Goal: Navigation & Orientation: Find specific page/section

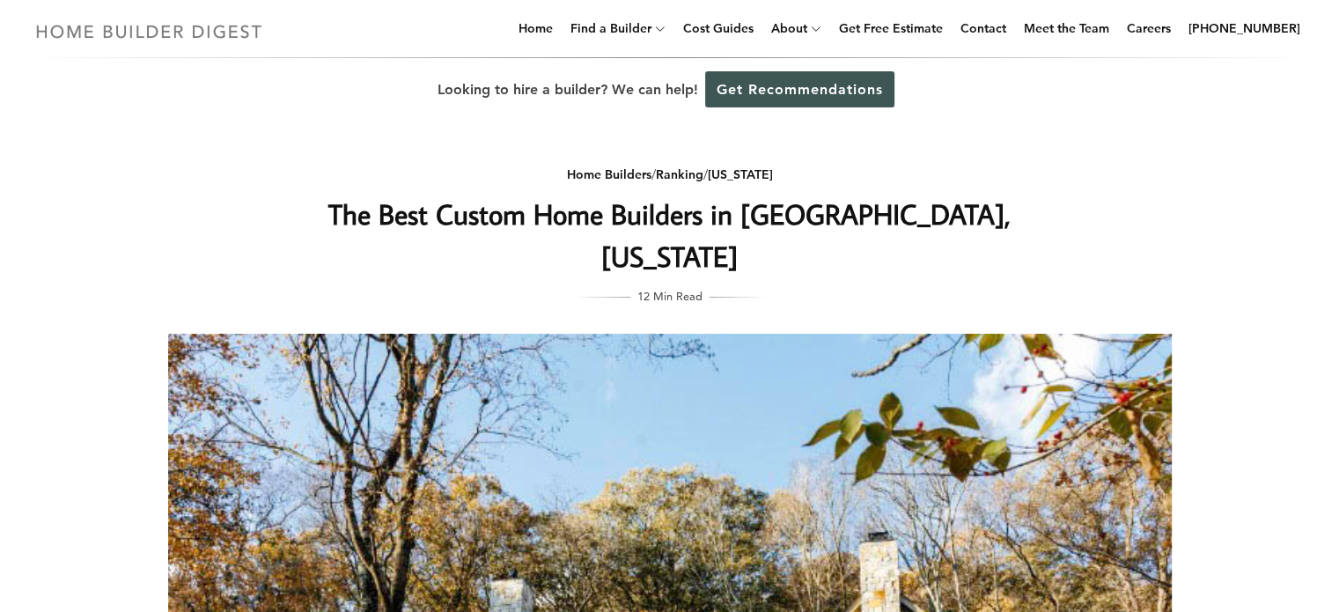
click at [196, 29] on img at bounding box center [149, 31] width 242 height 34
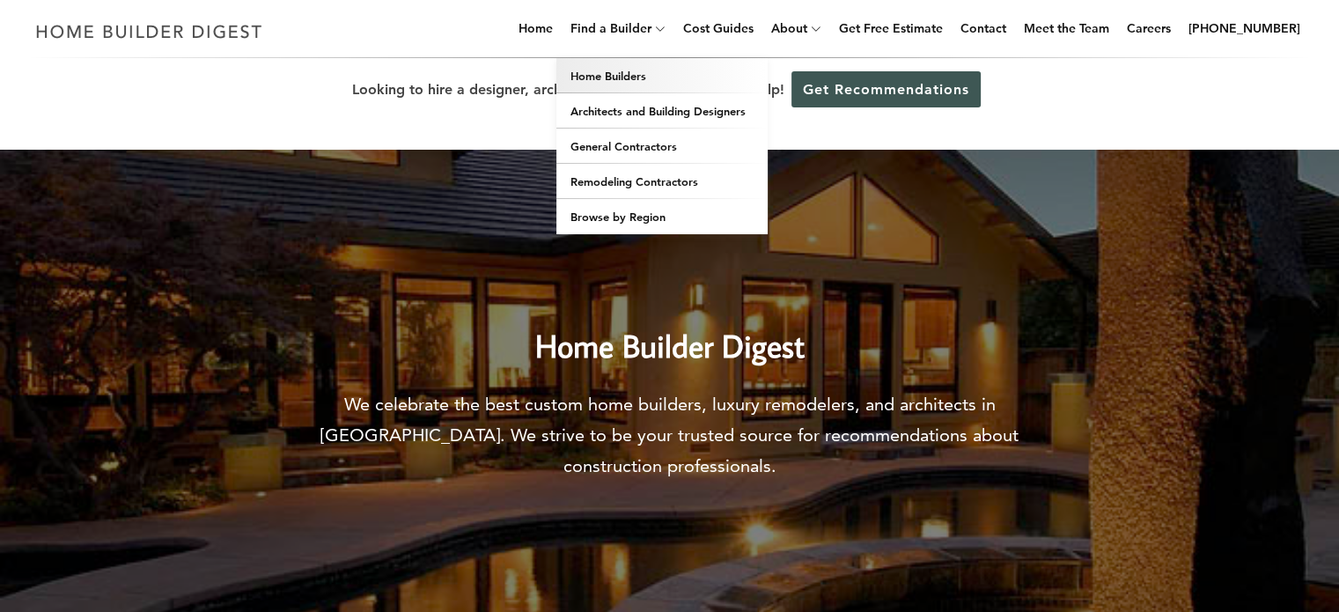
click at [675, 77] on link "Home Builders" at bounding box center [661, 75] width 211 height 35
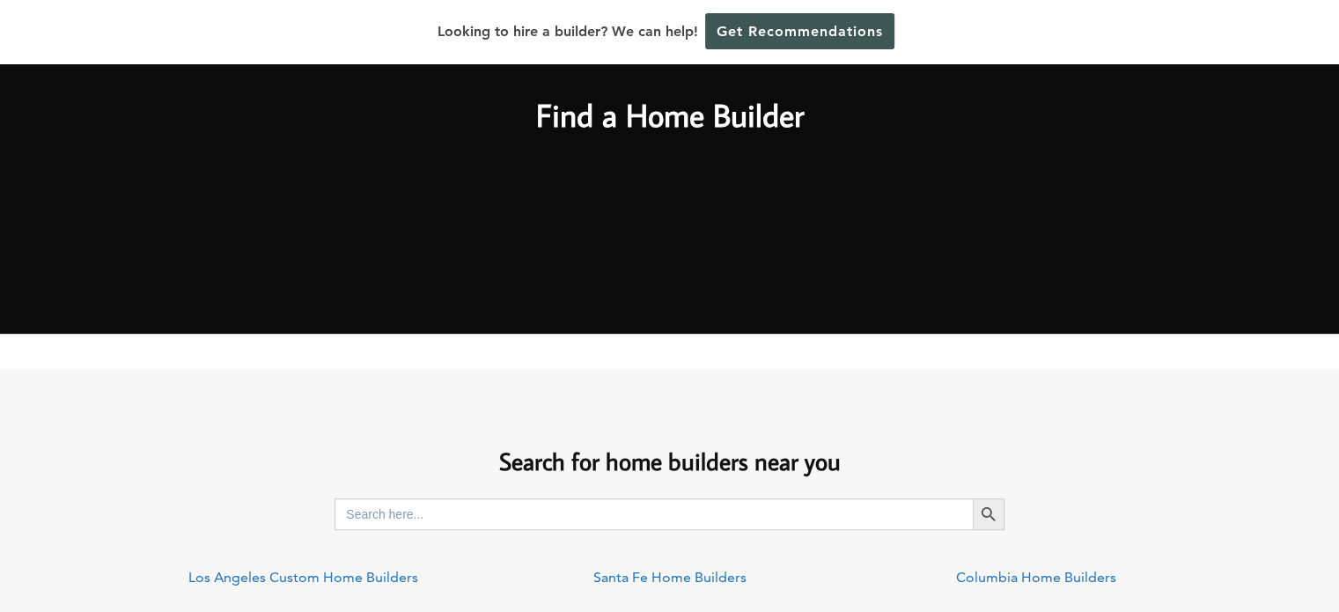
scroll to position [704, 0]
